Goal: Task Accomplishment & Management: Complete application form

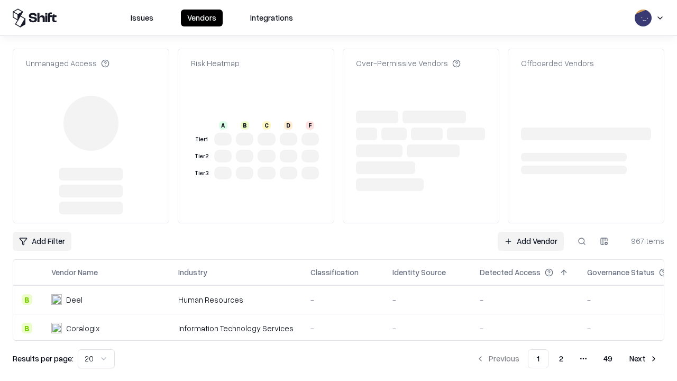
click at [530, 232] on link "Add Vendor" at bounding box center [531, 241] width 66 height 19
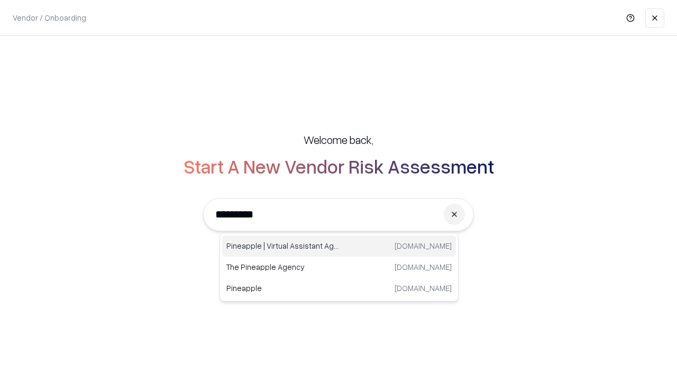
click at [339, 246] on div "Pineapple | Virtual Assistant Agency [DOMAIN_NAME]" at bounding box center [339, 245] width 234 height 21
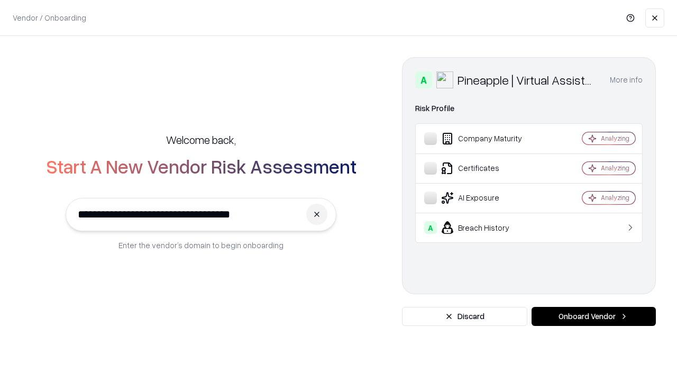
type input "**********"
click at [593, 316] on button "Onboard Vendor" at bounding box center [594, 316] width 124 height 19
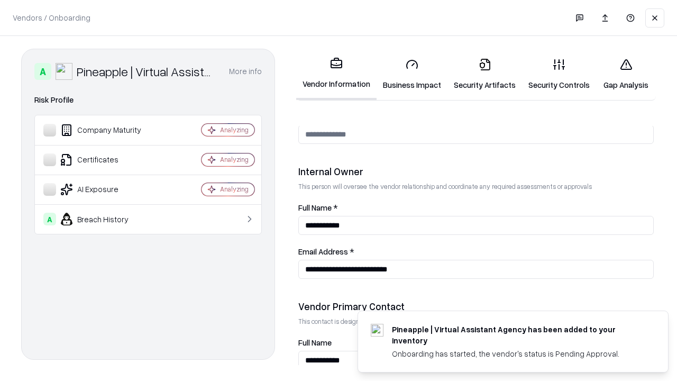
scroll to position [548, 0]
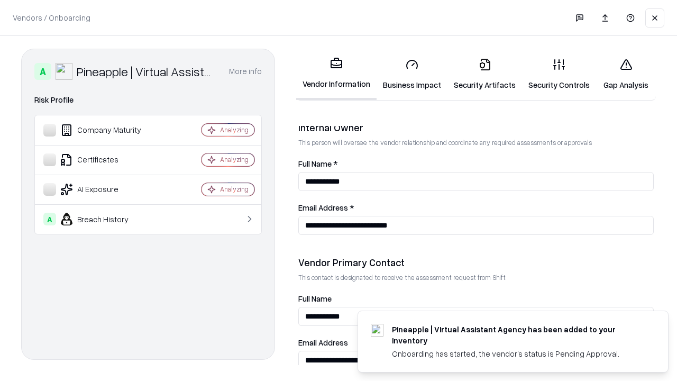
click at [412, 74] on link "Business Impact" at bounding box center [412, 74] width 71 height 49
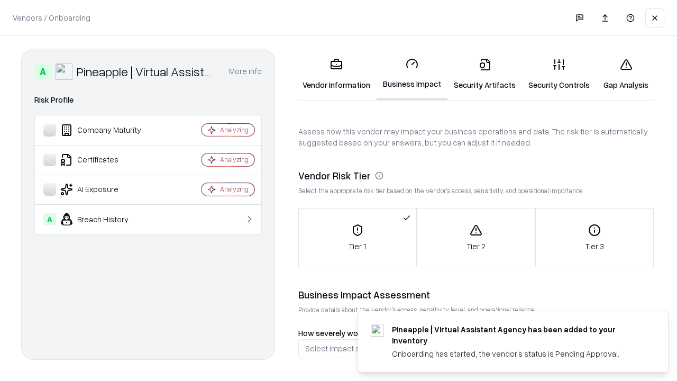
click at [484, 74] on link "Security Artifacts" at bounding box center [484, 74] width 75 height 49
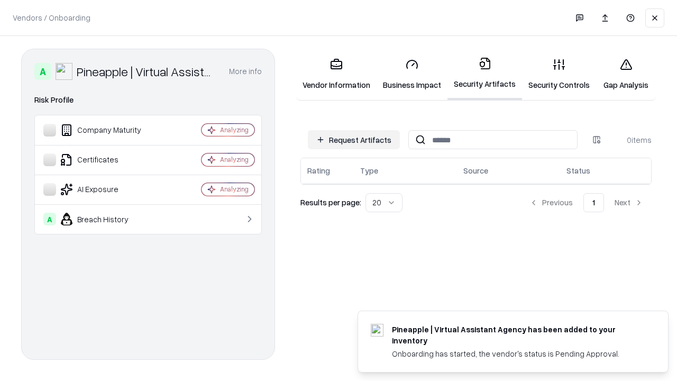
click at [354, 140] on button "Request Artifacts" at bounding box center [354, 139] width 92 height 19
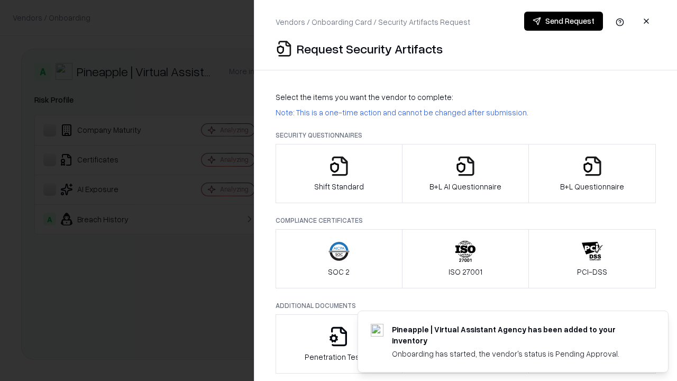
click at [338, 173] on icon "button" at bounding box center [338, 165] width 21 height 21
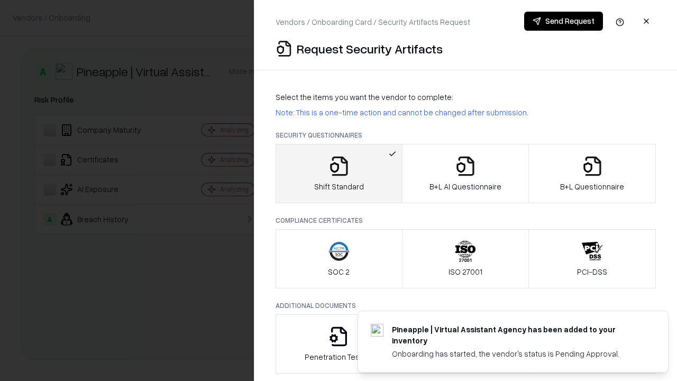
click at [563, 21] on button "Send Request" at bounding box center [563, 21] width 79 height 19
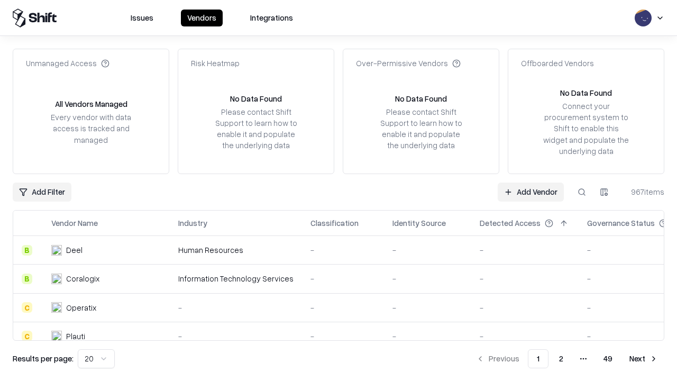
click at [582, 191] on button at bounding box center [581, 191] width 19 height 19
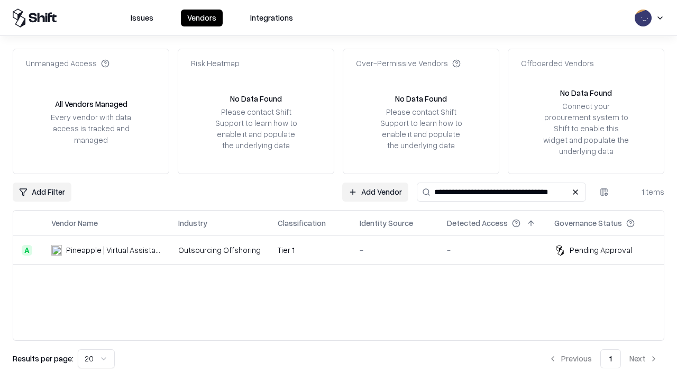
type input "**********"
click at [345, 250] on td "Tier 1" at bounding box center [310, 250] width 82 height 29
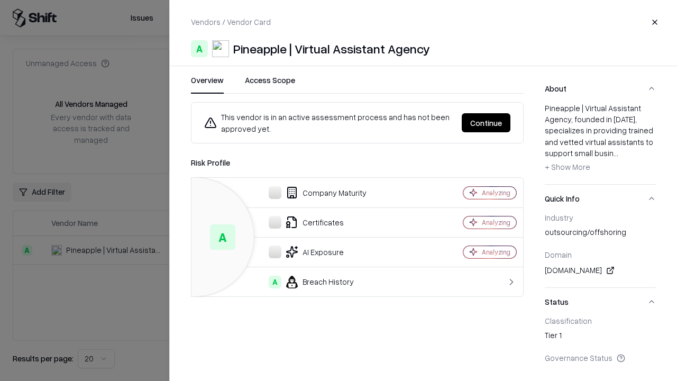
click at [486, 123] on button "Continue" at bounding box center [486, 122] width 49 height 19
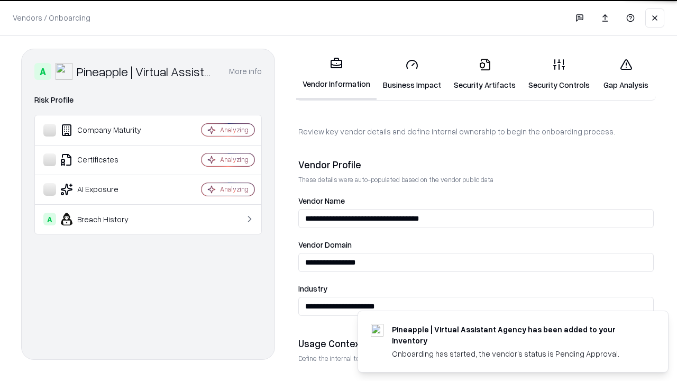
click at [484, 74] on link "Security Artifacts" at bounding box center [484, 74] width 75 height 49
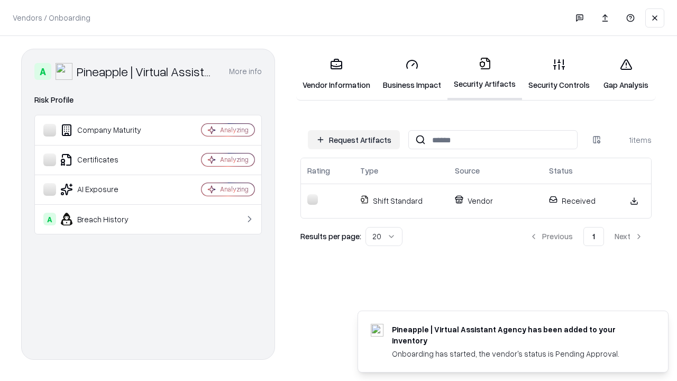
click at [626, 74] on link "Gap Analysis" at bounding box center [626, 74] width 60 height 49
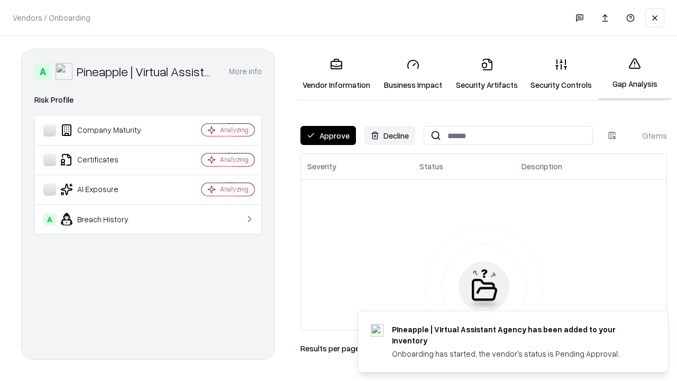
click at [328, 135] on button "Approve" at bounding box center [328, 135] width 56 height 19
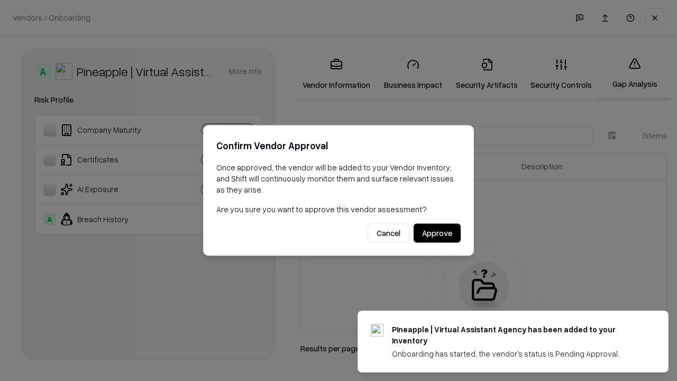
click at [437, 233] on button "Approve" at bounding box center [437, 233] width 47 height 19
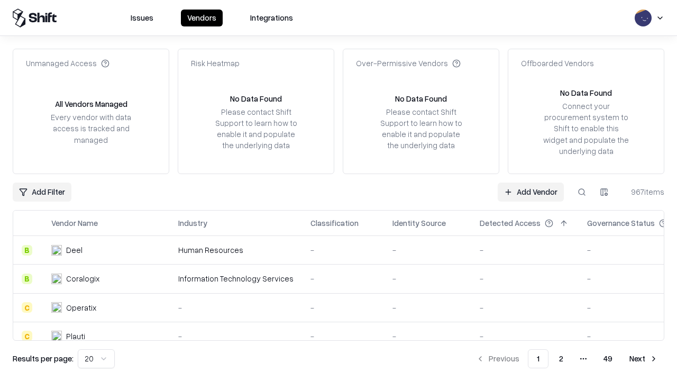
type input "**********"
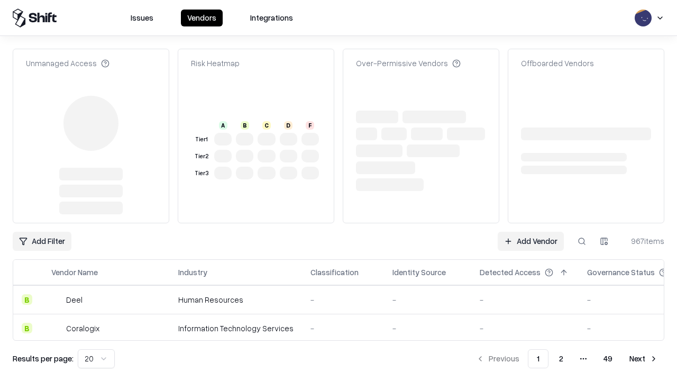
click at [530, 232] on link "Add Vendor" at bounding box center [531, 241] width 66 height 19
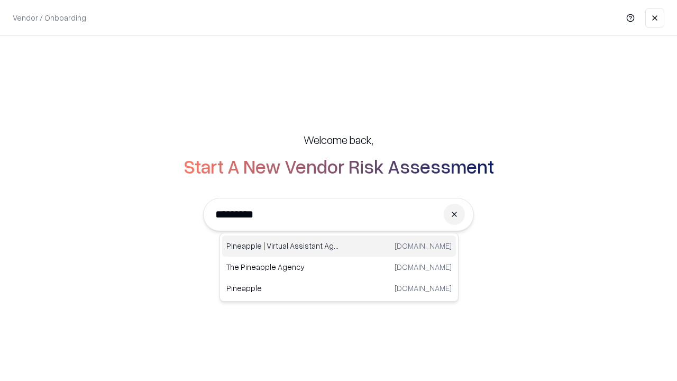
click at [339, 246] on div "Pineapple | Virtual Assistant Agency [DOMAIN_NAME]" at bounding box center [339, 245] width 234 height 21
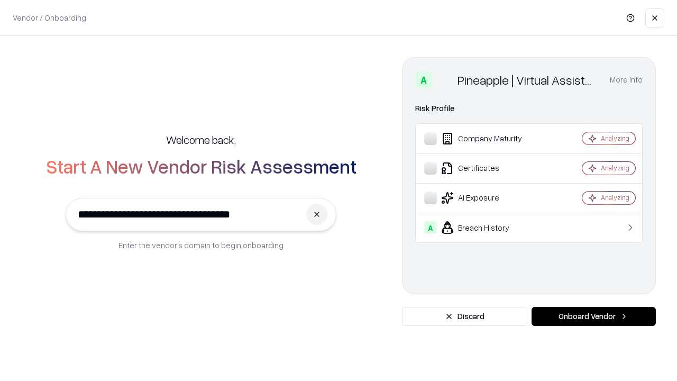
type input "**********"
click at [593, 316] on button "Onboard Vendor" at bounding box center [594, 316] width 124 height 19
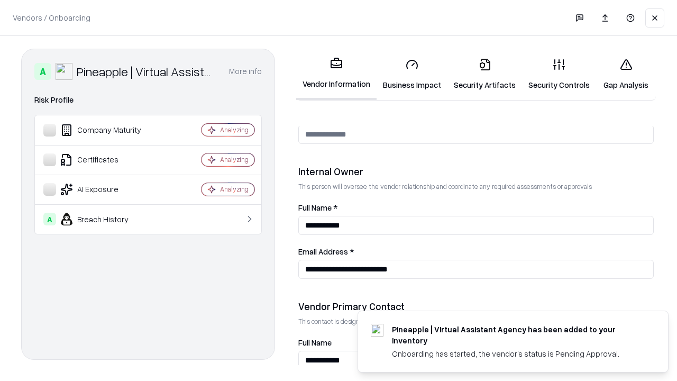
scroll to position [548, 0]
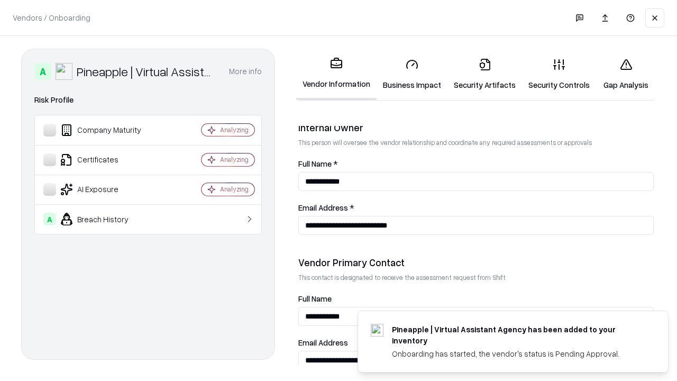
click at [626, 74] on link "Gap Analysis" at bounding box center [626, 74] width 60 height 49
